Goal: Communication & Community: Connect with others

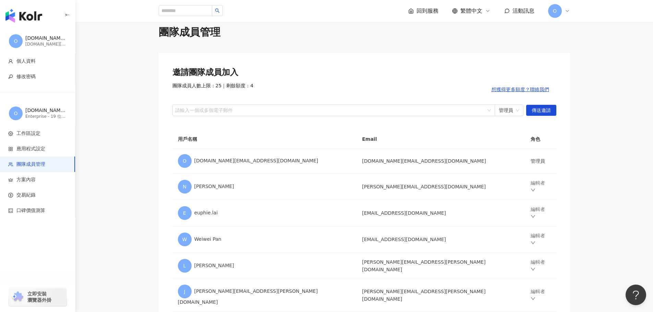
scroll to position [13, 0]
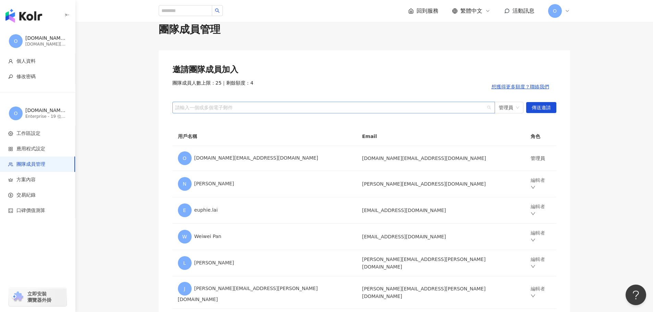
click at [183, 110] on div at bounding box center [330, 107] width 313 height 5
drag, startPoint x: 182, startPoint y: 110, endPoint x: 176, endPoint y: 110, distance: 6.6
click at [176, 110] on input "search" at bounding box center [175, 107] width 1 height 5
paste input "**********"
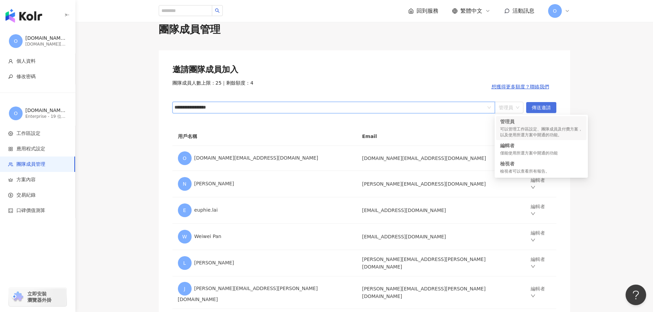
drag, startPoint x: 514, startPoint y: 108, endPoint x: 531, endPoint y: 109, distance: 16.5
click at [514, 108] on span "管理員" at bounding box center [509, 107] width 21 height 11
type input "**********"
click at [517, 146] on div "編輯者" at bounding box center [541, 145] width 82 height 7
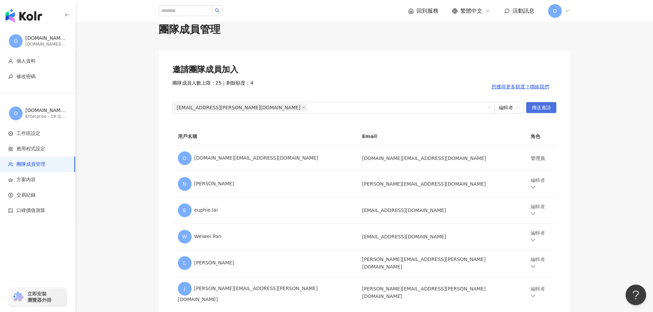
click at [543, 108] on span "傳送邀請" at bounding box center [541, 108] width 19 height 11
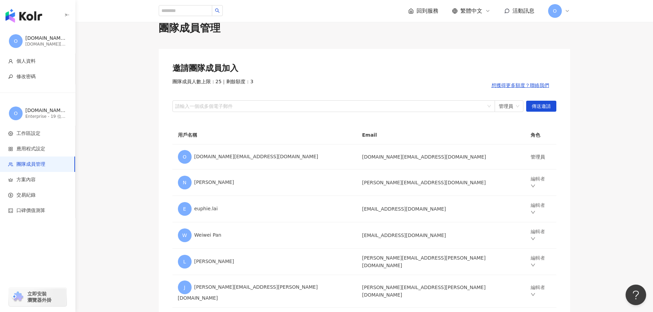
scroll to position [0, 0]
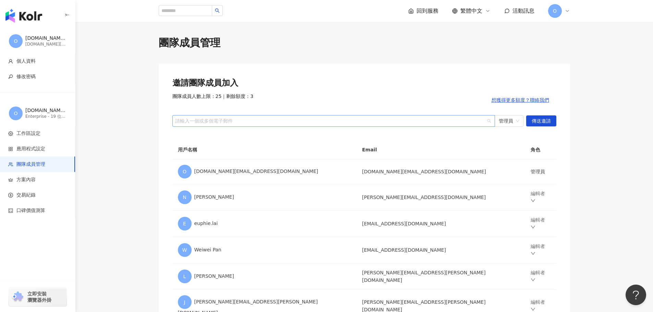
click at [188, 120] on div at bounding box center [330, 120] width 313 height 5
drag, startPoint x: 189, startPoint y: 121, endPoint x: 185, endPoint y: 120, distance: 4.2
click at [185, 120] on div at bounding box center [330, 120] width 313 height 5
paste input "**********"
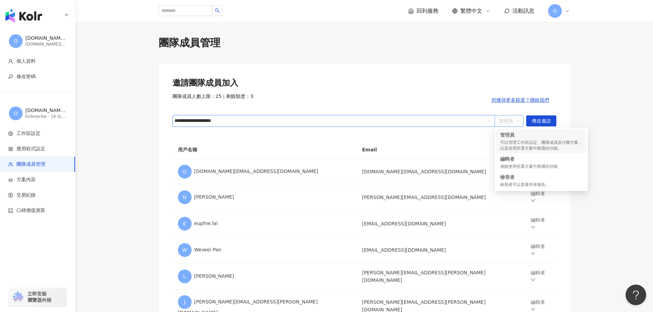
click at [519, 120] on span "管理員" at bounding box center [509, 121] width 21 height 11
type input "**********"
drag, startPoint x: 508, startPoint y: 161, endPoint x: 523, endPoint y: 155, distance: 16.1
click at [508, 161] on div "編輯者" at bounding box center [541, 159] width 82 height 7
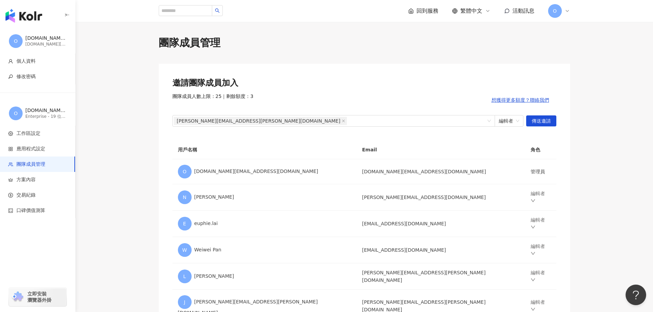
drag, startPoint x: 543, startPoint y: 120, endPoint x: 600, endPoint y: 132, distance: 58.2
click at [543, 121] on span "傳送邀請" at bounding box center [541, 121] width 19 height 11
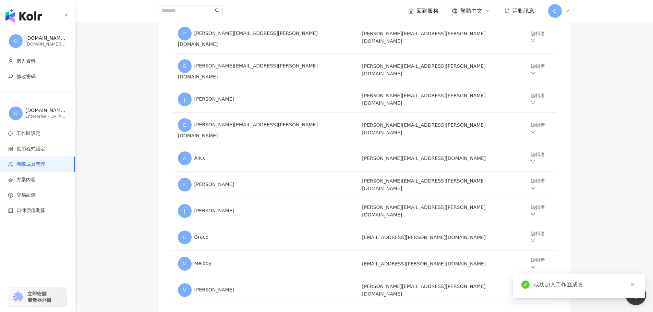
scroll to position [513, 0]
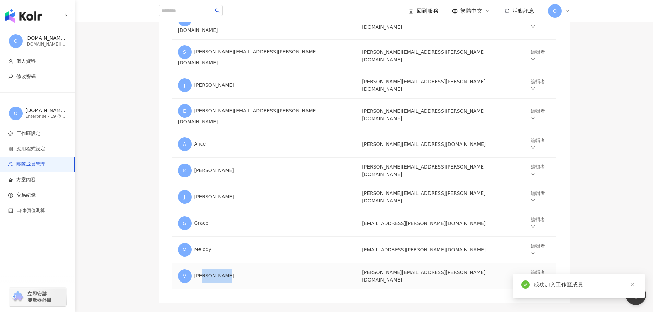
drag, startPoint x: 225, startPoint y: 210, endPoint x: 200, endPoint y: 211, distance: 24.4
click at [200, 270] on div "V [PERSON_NAME]" at bounding box center [265, 277] width 174 height 14
drag, startPoint x: 228, startPoint y: 210, endPoint x: 194, endPoint y: 211, distance: 33.6
click at [194, 270] on div "V [PERSON_NAME]" at bounding box center [265, 277] width 174 height 14
copy div "[PERSON_NAME]"
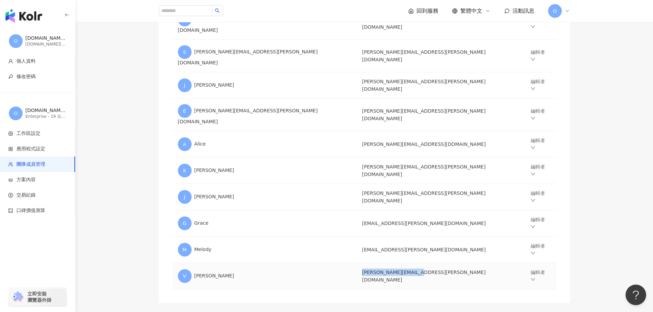
drag, startPoint x: 420, startPoint y: 210, endPoint x: 359, endPoint y: 212, distance: 61.1
click at [359, 263] on td "[PERSON_NAME][EMAIL_ADDRESS][PERSON_NAME][DOMAIN_NAME]" at bounding box center [441, 276] width 169 height 26
copy td "[PERSON_NAME][EMAIL_ADDRESS][PERSON_NAME][DOMAIN_NAME]"
